Goal: Use online tool/utility: Utilize a website feature to perform a specific function

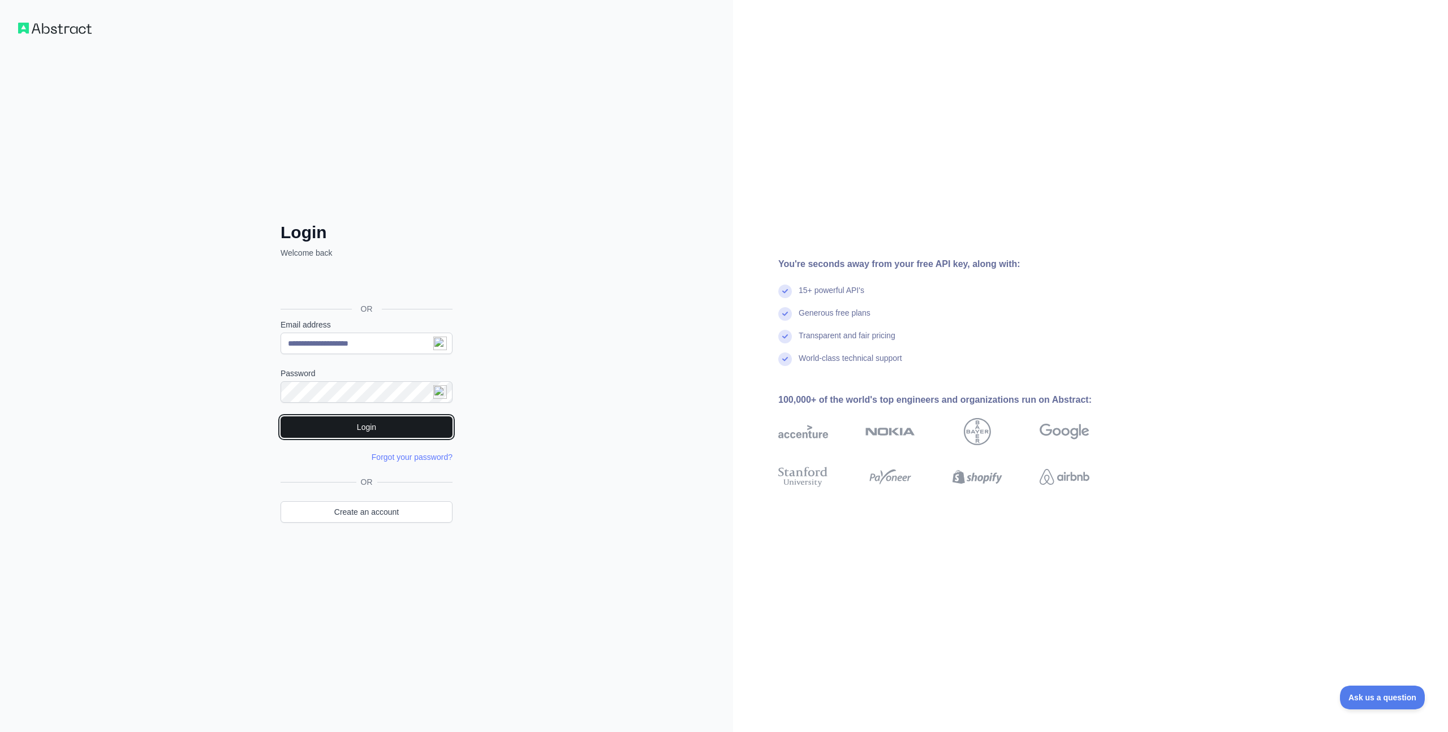
click at [334, 424] on button "Login" at bounding box center [367, 426] width 172 height 21
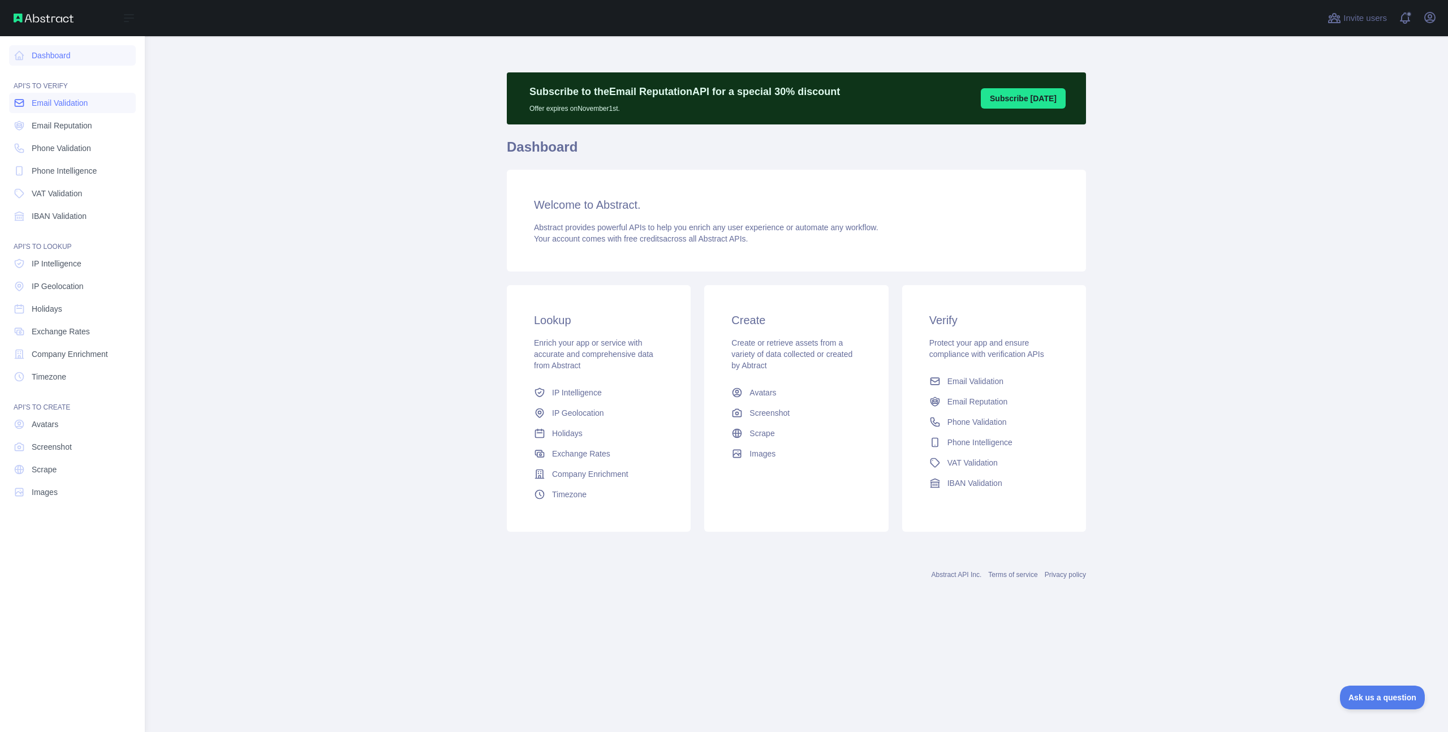
click at [58, 105] on span "Email Validation" at bounding box center [60, 102] width 56 height 11
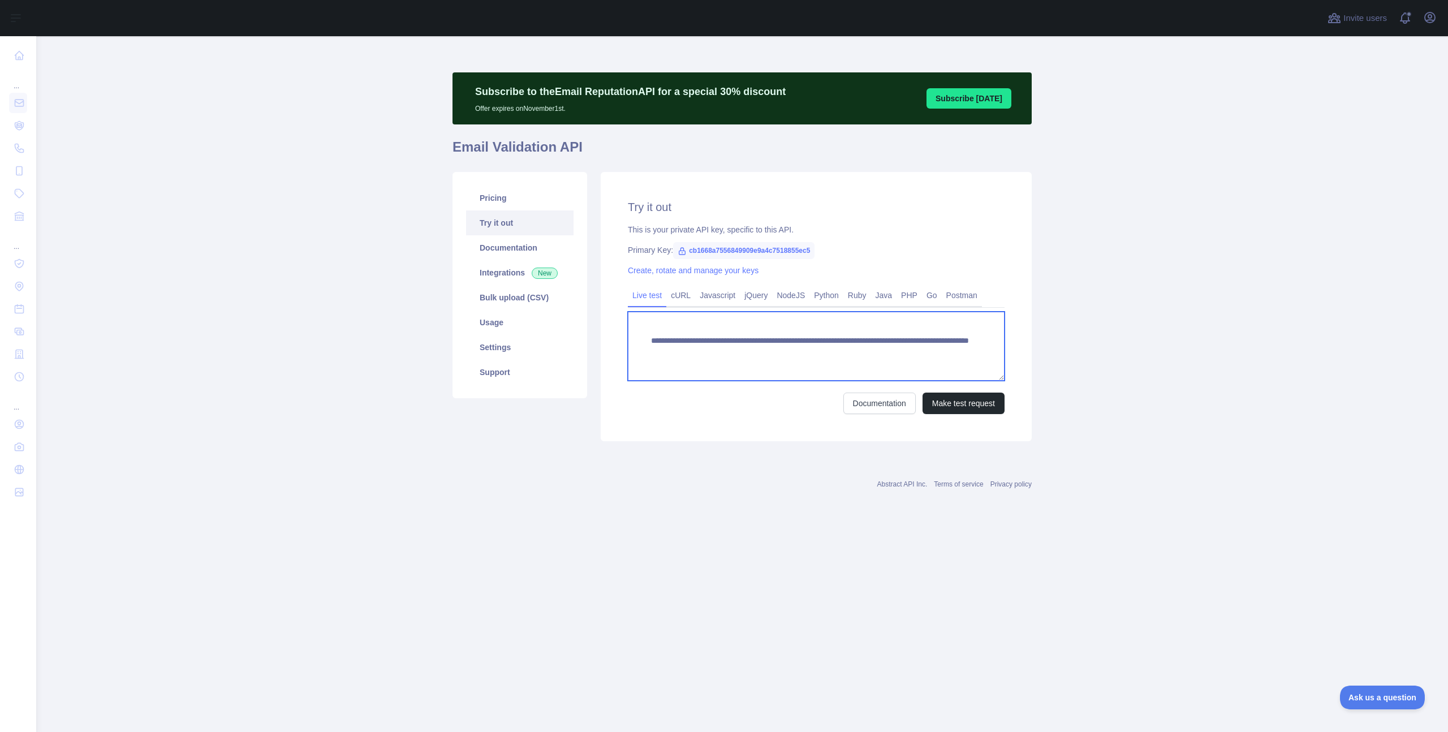
drag, startPoint x: 944, startPoint y: 352, endPoint x: 863, endPoint y: 352, distance: 80.9
click at [863, 352] on textarea "**********" at bounding box center [816, 346] width 377 height 69
paste textarea
type textarea "**********"
click at [966, 399] on button "Make test request" at bounding box center [964, 403] width 82 height 21
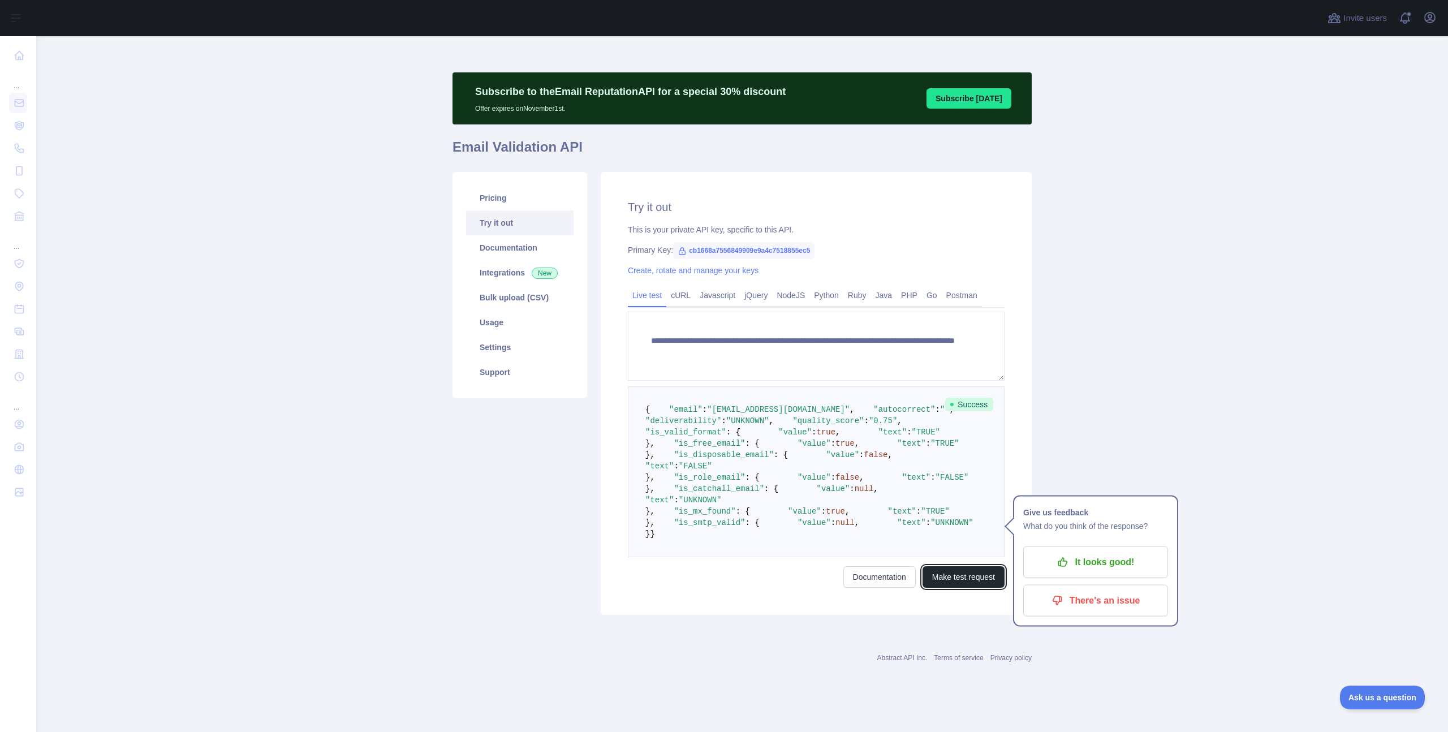
scroll to position [114, 0]
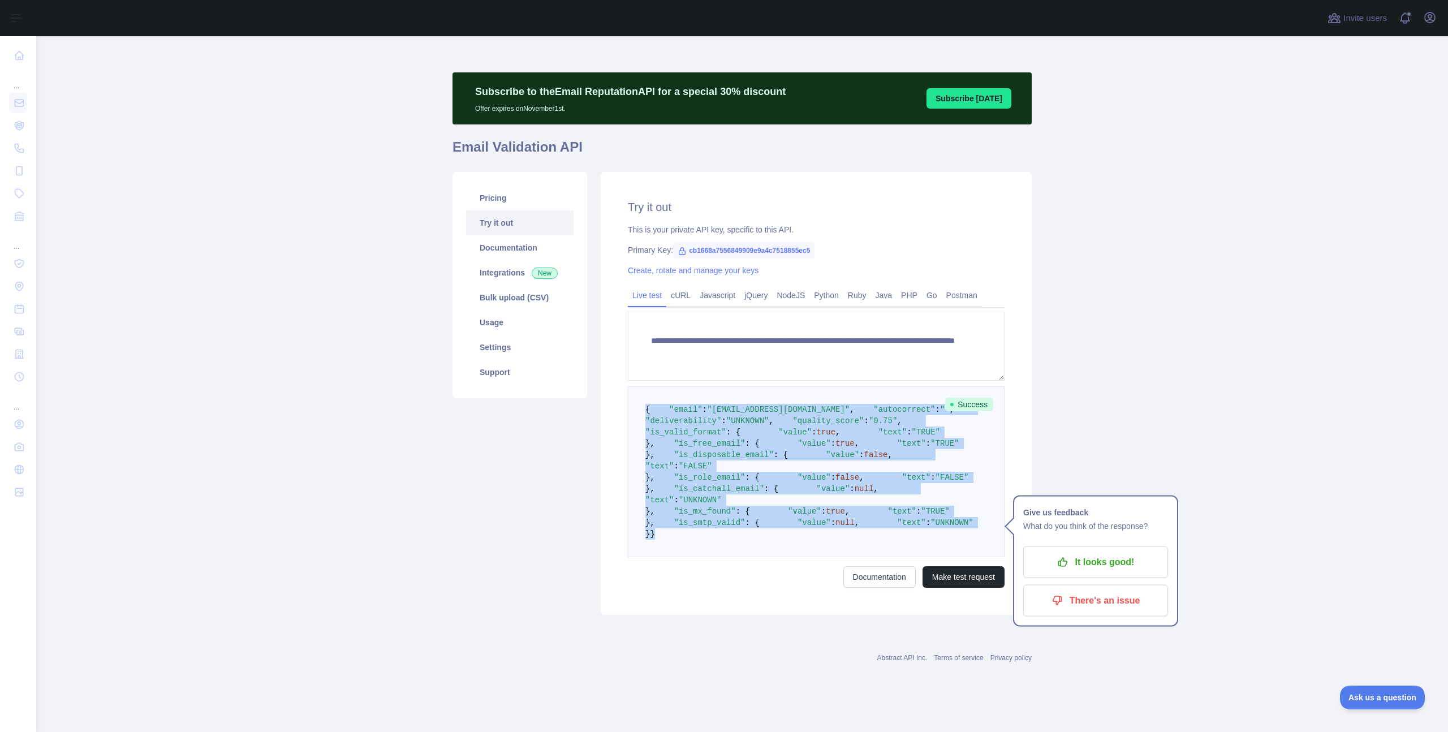
drag, startPoint x: 643, startPoint y: 292, endPoint x: 658, endPoint y: 667, distance: 374.8
click at [658, 557] on pre "{ "email" : "[PERSON_NAME][EMAIL_ADDRESS][DOMAIN_NAME]" , "autocorrect" : "" , …" at bounding box center [816, 471] width 377 height 171
copy code "{ "email" : "[PERSON_NAME][EMAIL_ADDRESS][DOMAIN_NAME]" , "autocorrect" : "" , …"
